Goal: Find specific page/section: Find specific page/section

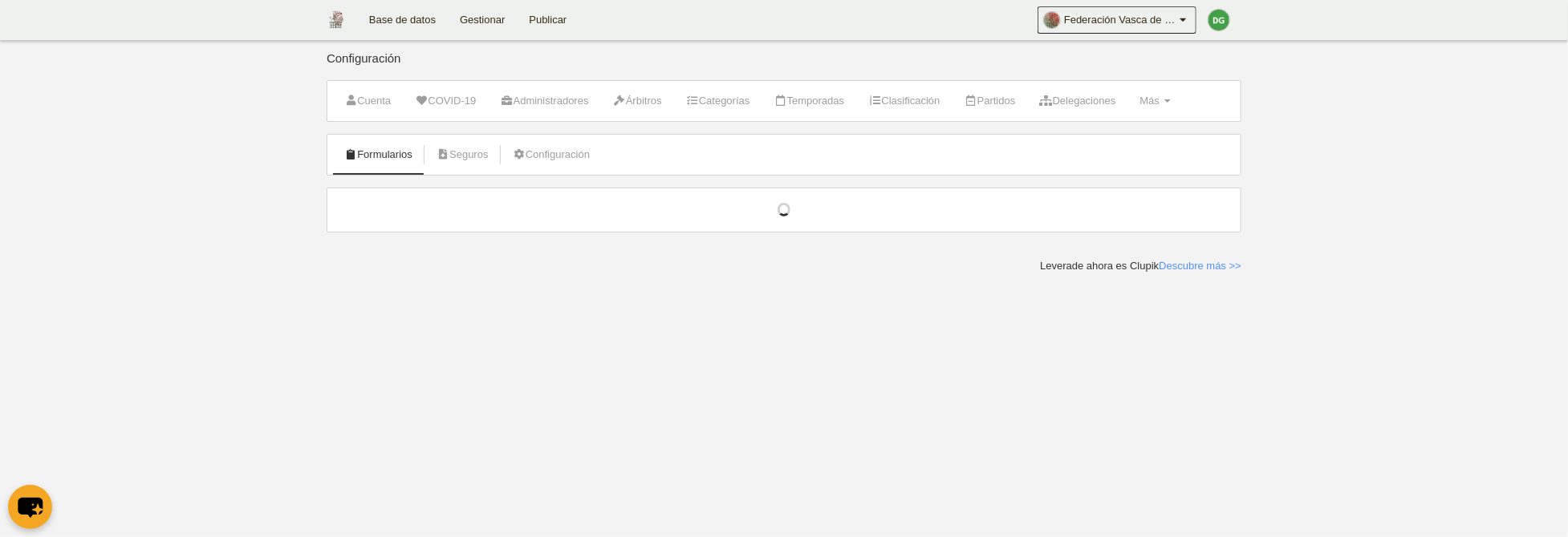
click at [1159, 95] on span "Más" at bounding box center [1149, 101] width 20 height 12
click at [1009, 105] on link "Partidos" at bounding box center [990, 101] width 69 height 24
click at [986, 146] on ul "Formularios [GEOGRAPHIC_DATA] Configuración" at bounding box center [784, 155] width 913 height 40
click at [710, 141] on ul "Formularios [GEOGRAPHIC_DATA] Configuración" at bounding box center [784, 155] width 913 height 40
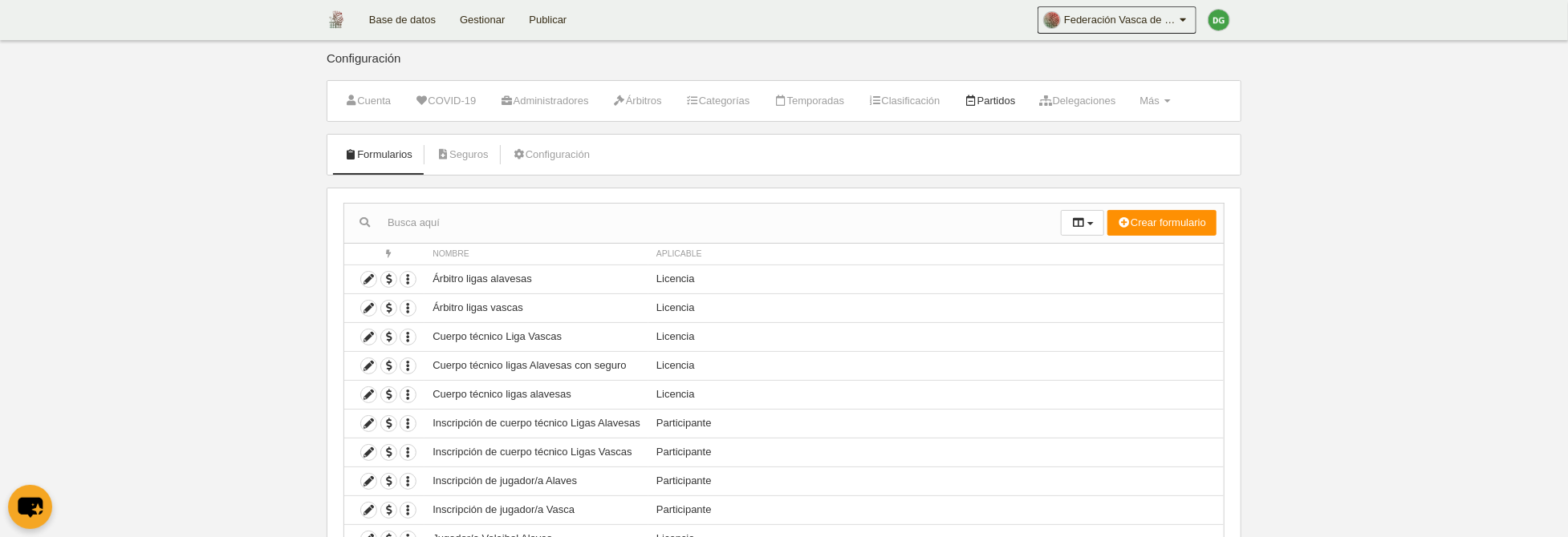
click at [1006, 95] on link "Partidos" at bounding box center [990, 101] width 69 height 24
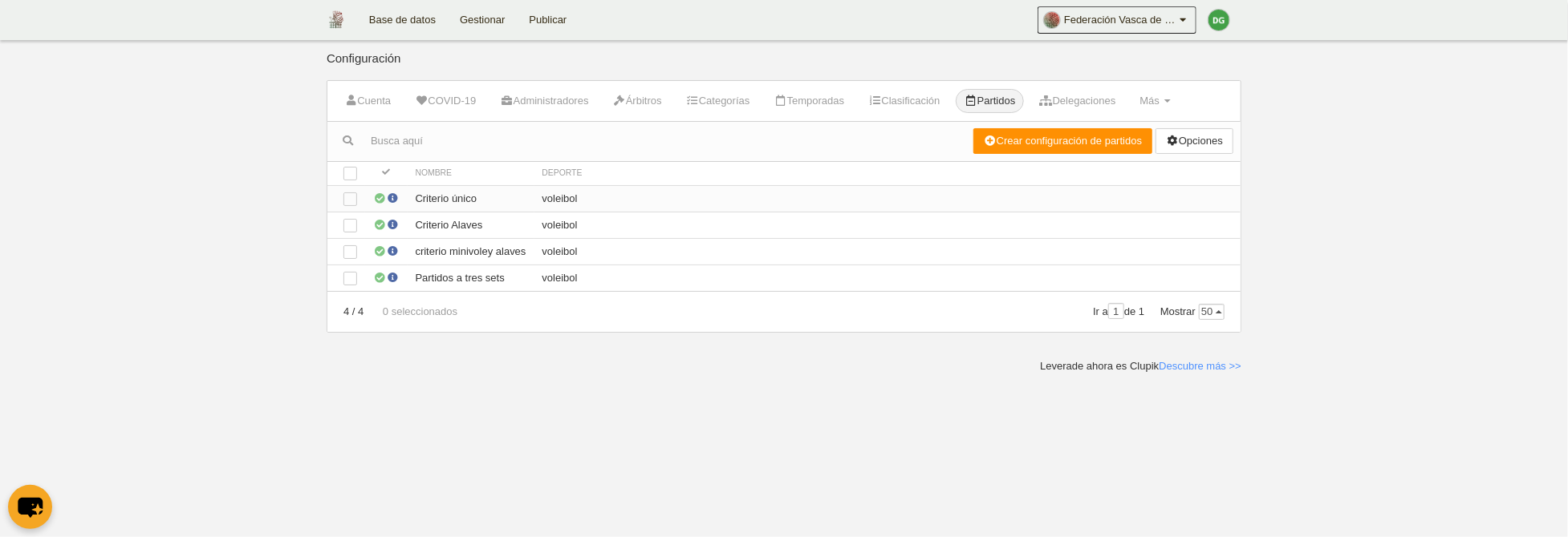
click at [513, 192] on td "Criterio único" at bounding box center [471, 199] width 127 height 27
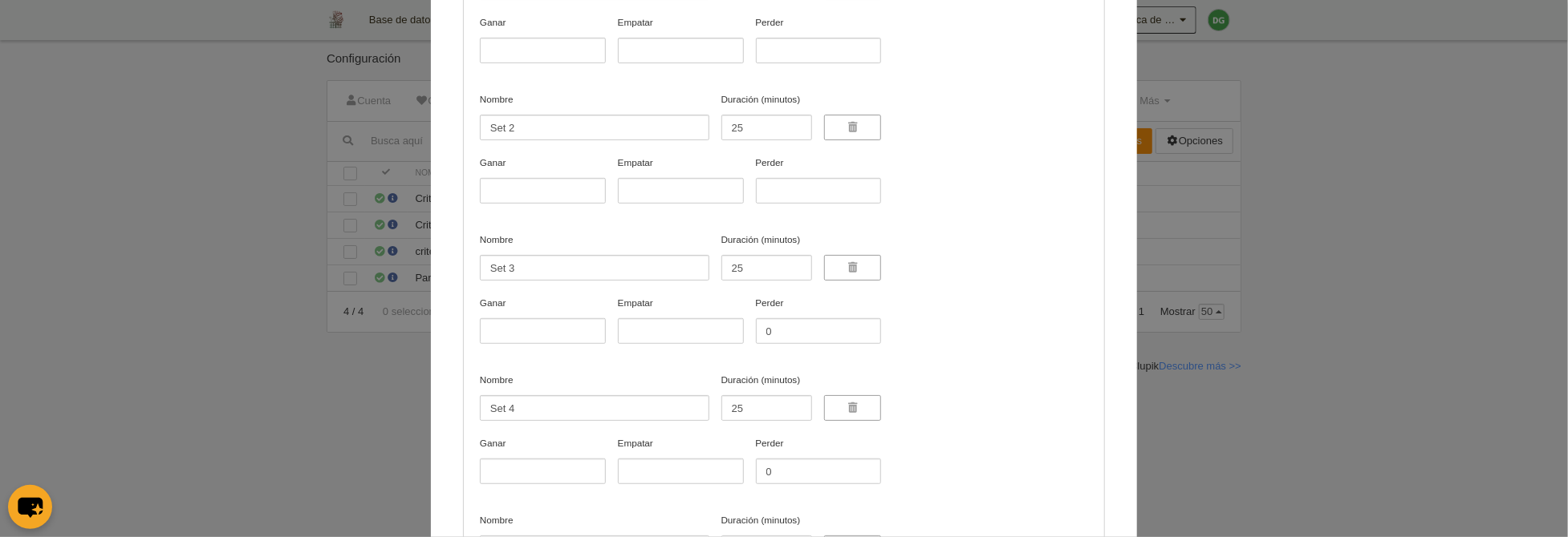
scroll to position [644, 0]
click at [217, 212] on div "Editar configuración de partidos Información Nombre Criterio único Deporte vole…" at bounding box center [784, 268] width 1568 height 537
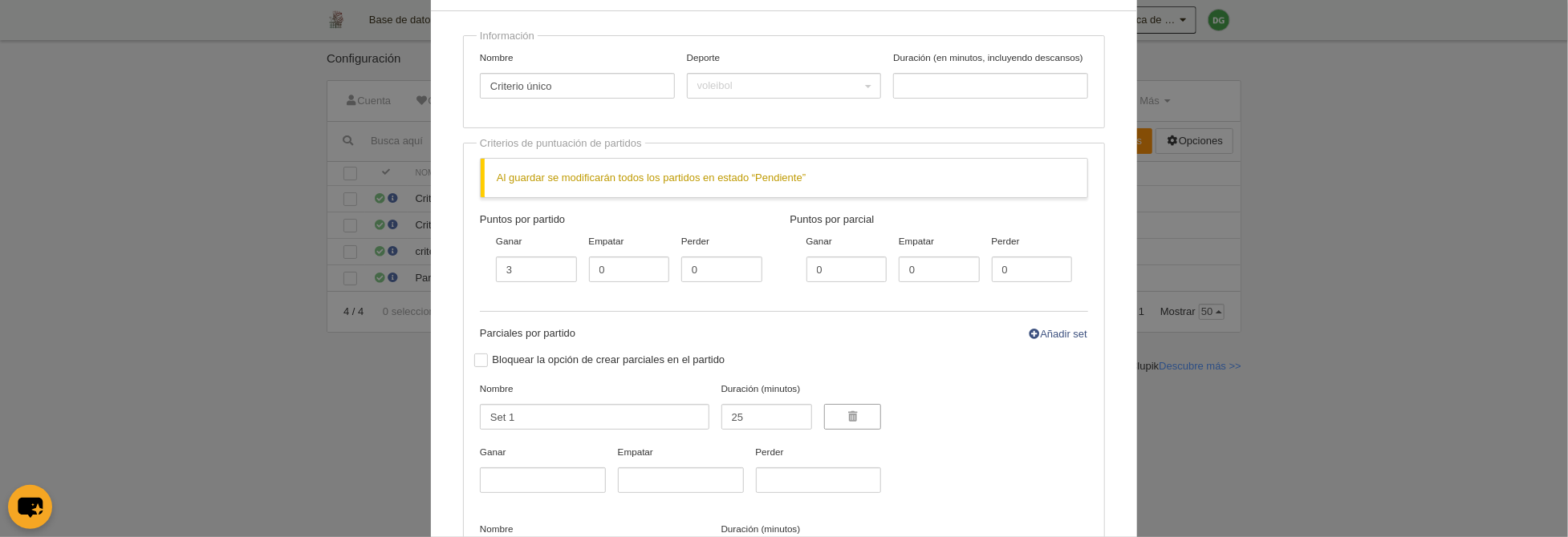
scroll to position [0, 0]
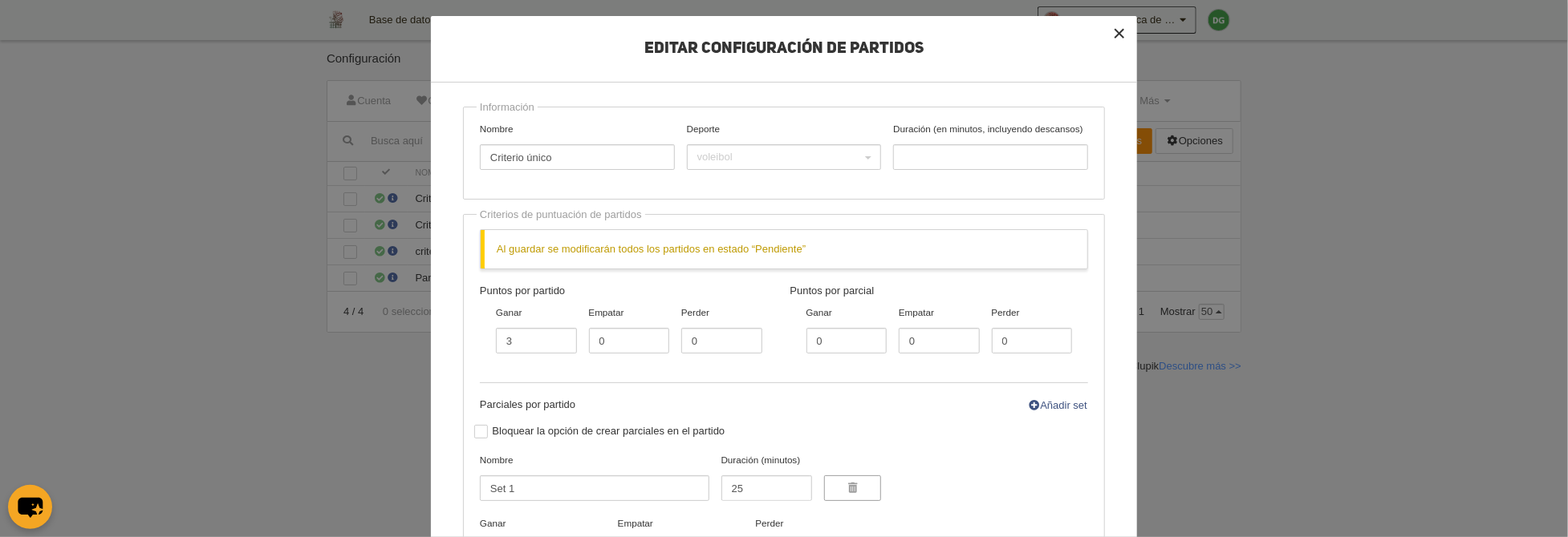
click at [1122, 34] on button "×" at bounding box center [1119, 34] width 35 height 35
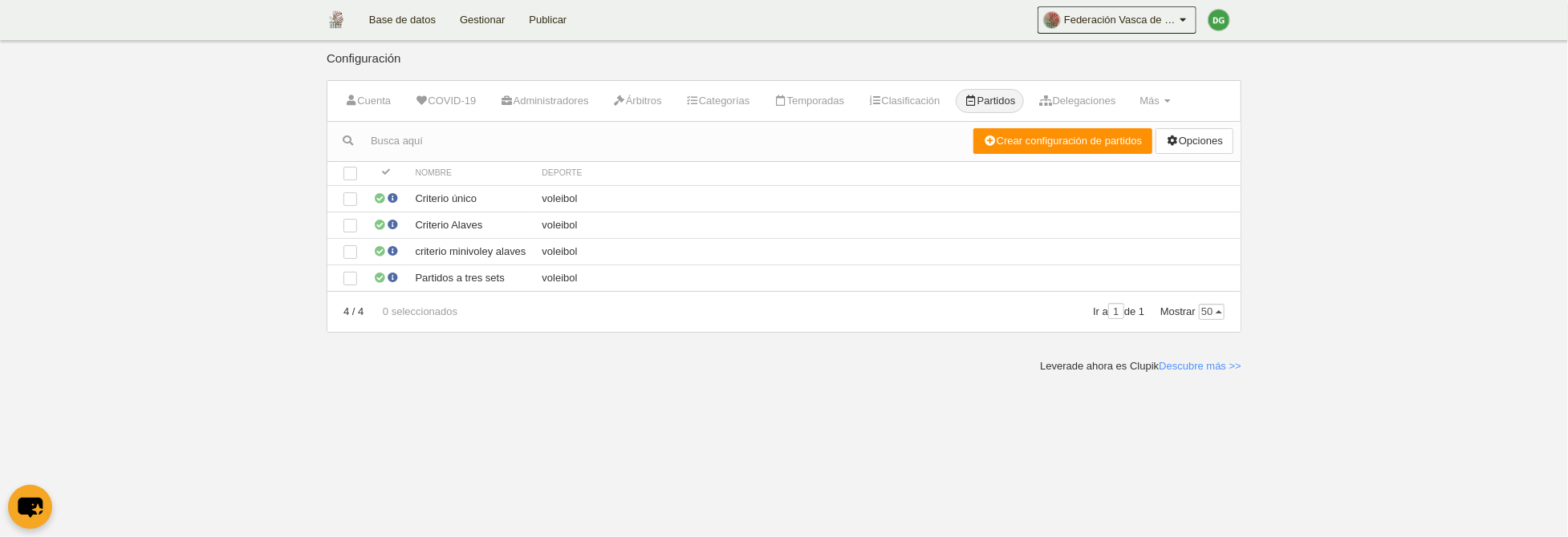
click at [490, 22] on link "Gestionar" at bounding box center [482, 20] width 69 height 40
